Goal: Book appointment/travel/reservation

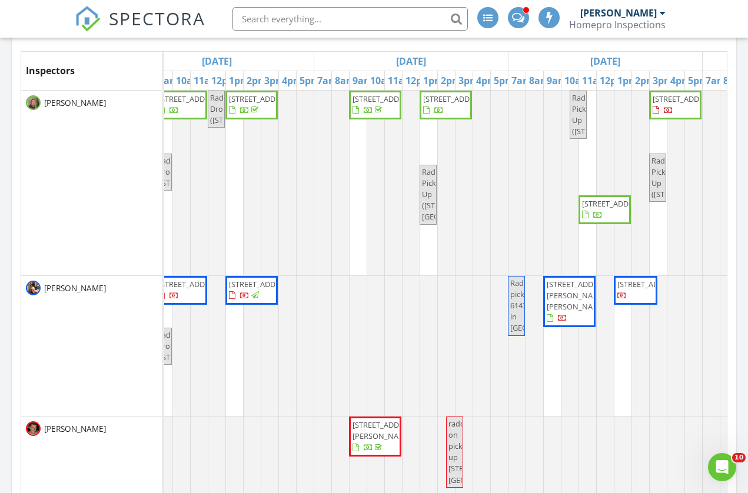
scroll to position [212, 0]
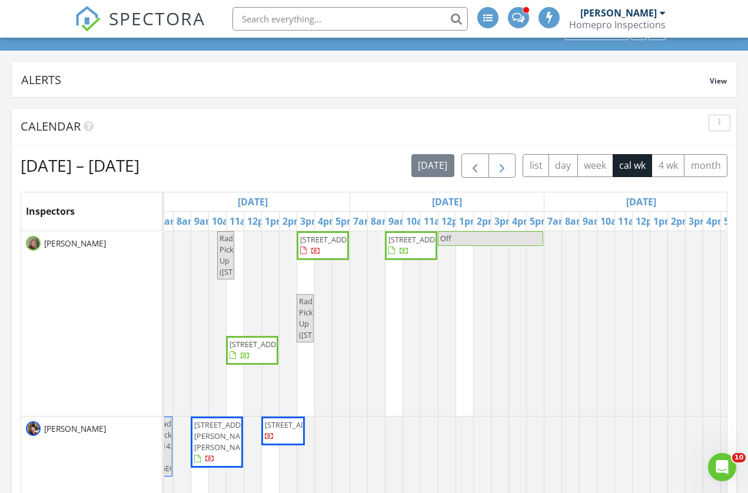
click at [502, 165] on span "button" at bounding box center [502, 166] width 14 height 14
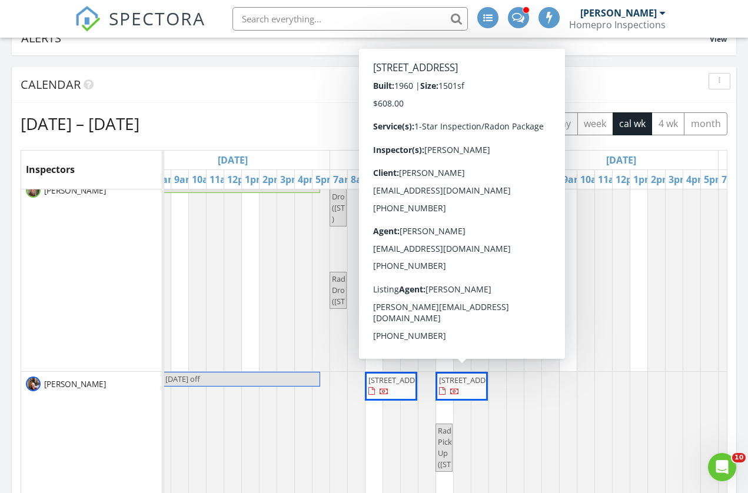
click at [464, 385] on span "2531 13th Ave NW, Rochester 55901" at bounding box center [472, 380] width 66 height 11
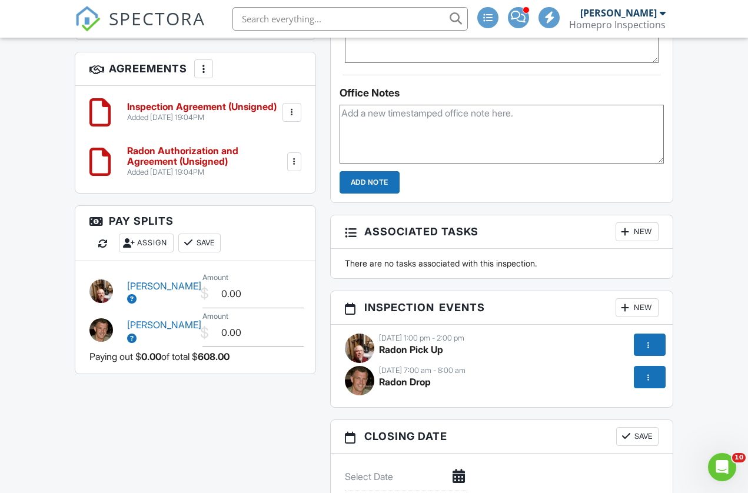
click at [651, 375] on div at bounding box center [649, 377] width 12 height 12
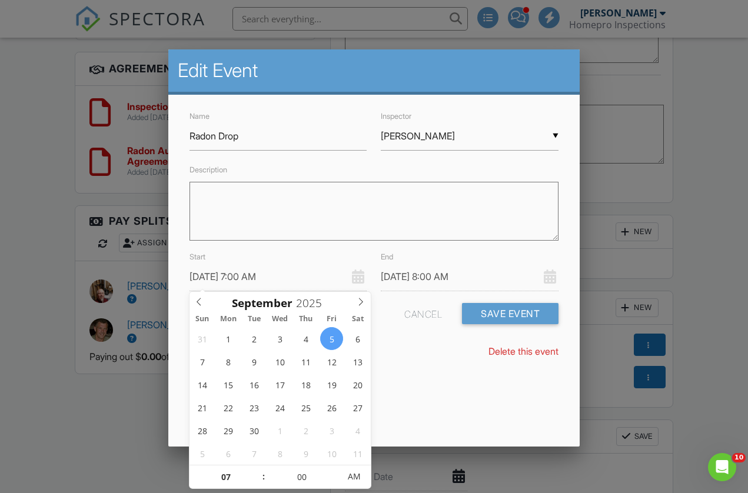
click at [239, 276] on input "[DATE] 7:00 AM" at bounding box center [278, 276] width 178 height 29
click at [200, 301] on icon at bounding box center [199, 302] width 8 height 8
type input "[DATE] 7:00 AM"
type input "[DATE] 8:00 AM"
click at [447, 397] on div "Edit Event Name Radon Drop Inspector ▼ [PERSON_NAME] [PERSON_NAME] [PERSON_NAME…" at bounding box center [373, 247] width 411 height 397
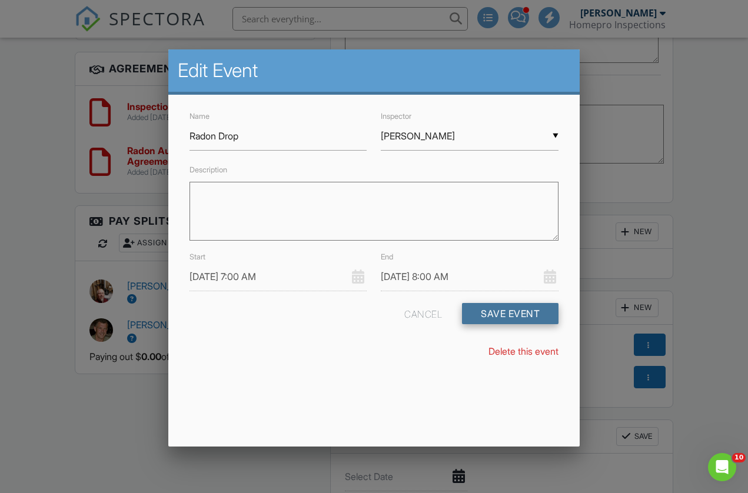
click at [498, 313] on button "Save Event" at bounding box center [510, 313] width 97 height 21
click at [523, 315] on button "Save Event" at bounding box center [510, 313] width 97 height 21
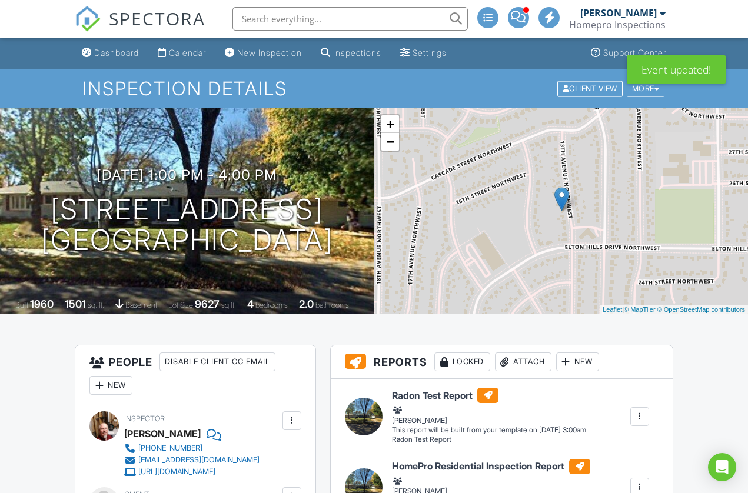
click at [189, 52] on div "Calendar" at bounding box center [187, 53] width 37 height 10
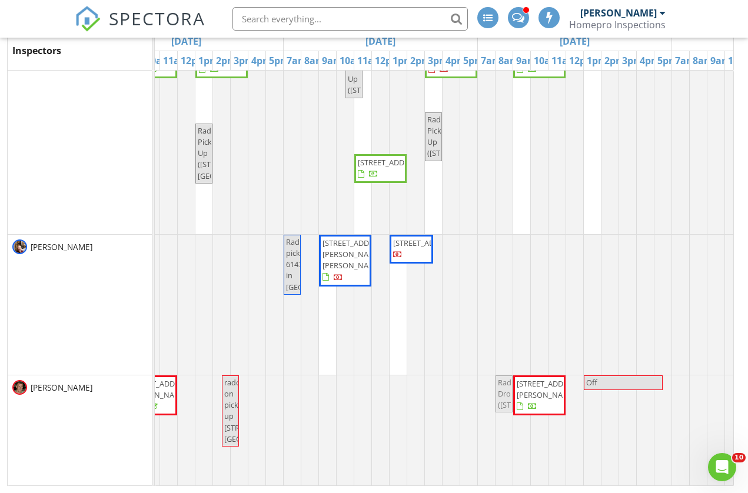
drag, startPoint x: 484, startPoint y: 411, endPoint x: 495, endPoint y: 417, distance: 12.9
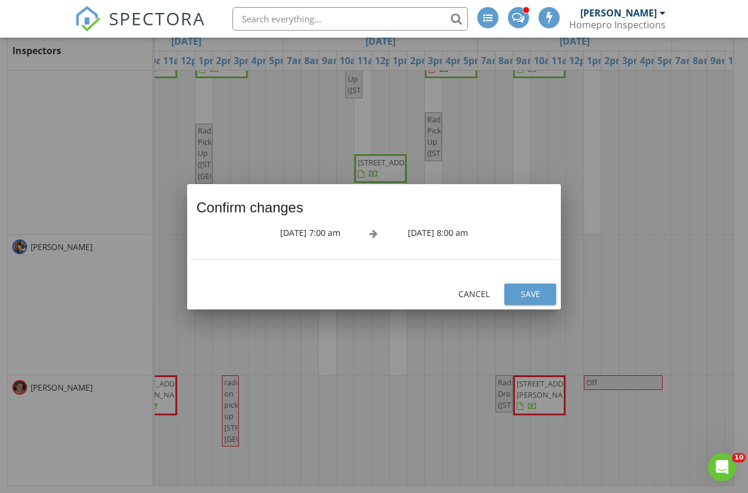
click at [523, 294] on div "Save" at bounding box center [530, 294] width 33 height 12
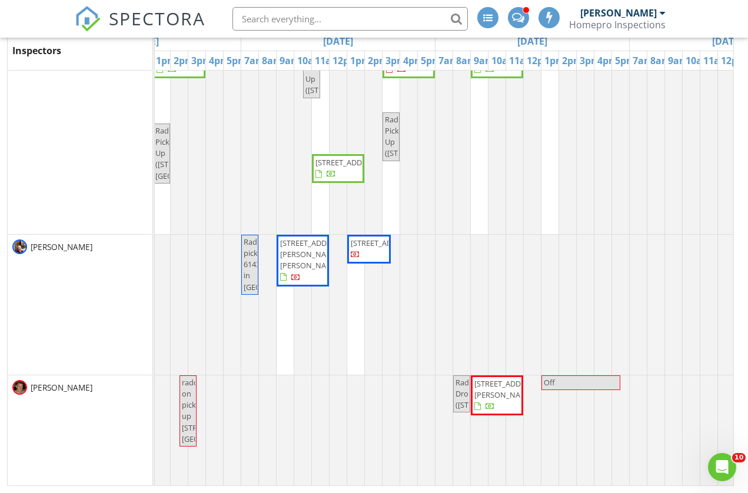
scroll to position [21, 0]
drag, startPoint x: 463, startPoint y: 422, endPoint x: 537, endPoint y: 428, distance: 73.8
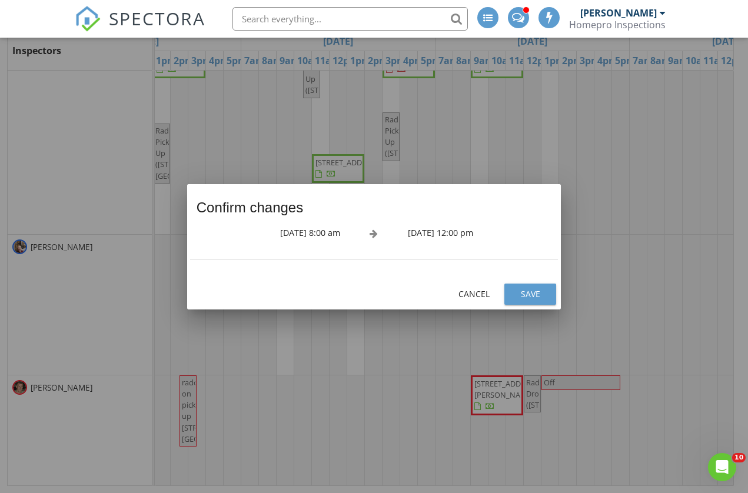
click at [530, 295] on div "Save" at bounding box center [530, 294] width 33 height 12
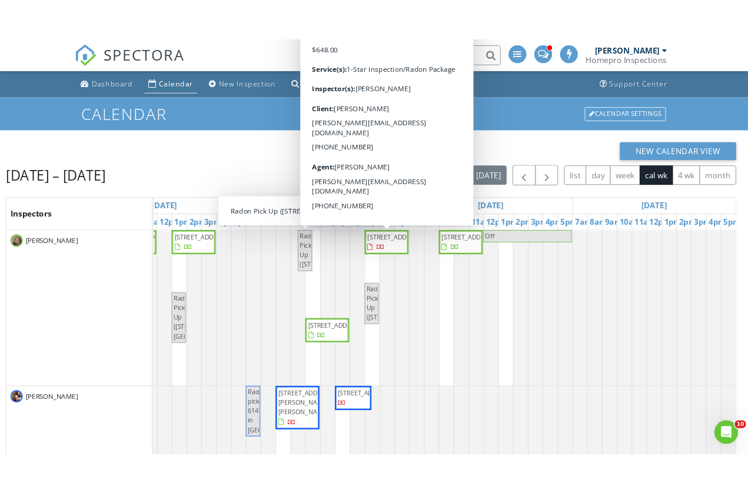
scroll to position [0, 0]
